Goal: Transaction & Acquisition: Download file/media

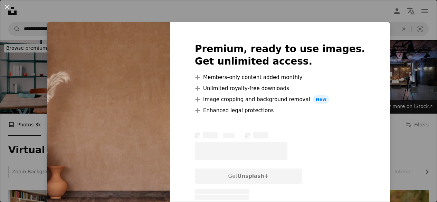
scroll to position [759, 0]
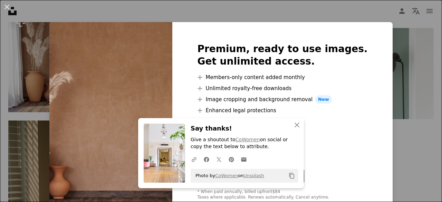
click at [311, 8] on div "An X shape Premium, ready to use images. Get unlimited access. A plus sign Memb…" at bounding box center [221, 101] width 442 height 202
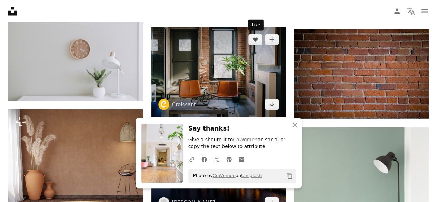
scroll to position [656, 0]
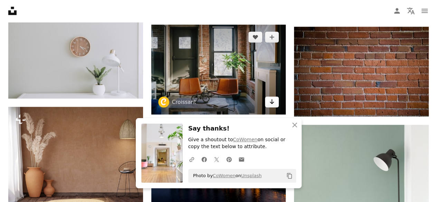
click at [273, 101] on icon "Download" at bounding box center [272, 101] width 4 height 5
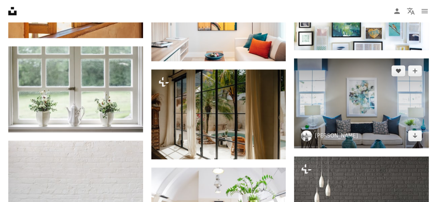
scroll to position [414, 0]
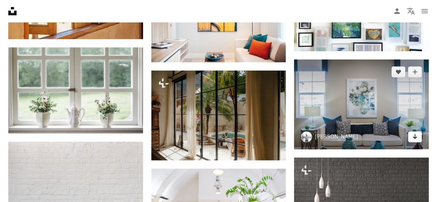
click at [417, 135] on link "Arrow pointing down" at bounding box center [415, 136] width 14 height 11
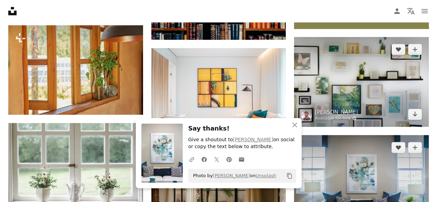
scroll to position [345, 0]
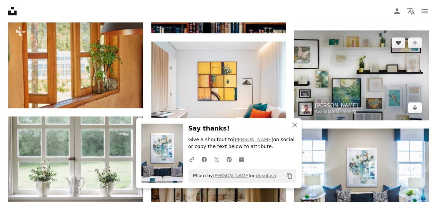
click at [414, 106] on icon "Arrow pointing down" at bounding box center [415, 107] width 6 height 8
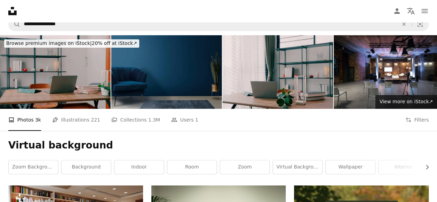
scroll to position [0, 0]
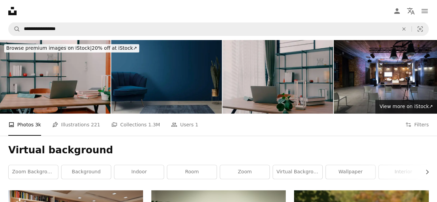
click at [273, 84] on img at bounding box center [277, 77] width 110 height 74
